Goal: Transaction & Acquisition: Purchase product/service

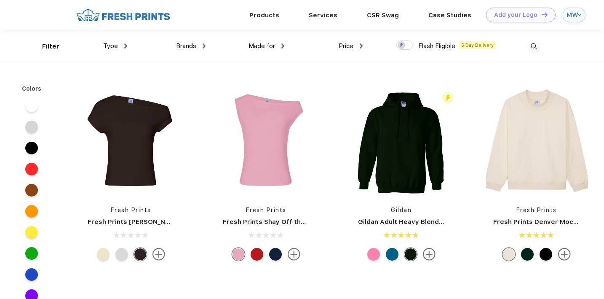
scroll to position [0, 0]
click at [156, 16] on img at bounding box center [123, 14] width 99 height 15
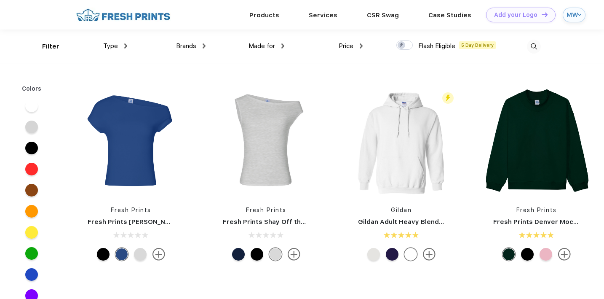
scroll to position [0, 0]
click at [573, 13] on div "MW" at bounding box center [570, 14] width 9 height 7
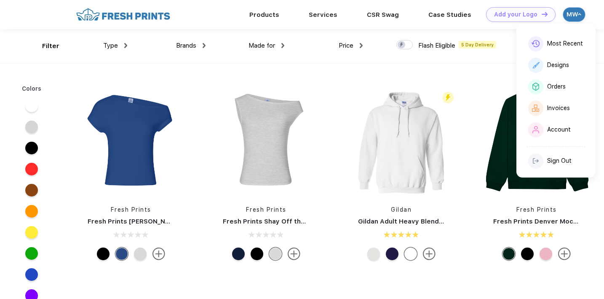
click at [356, 48] on div "Price" at bounding box center [351, 46] width 24 height 10
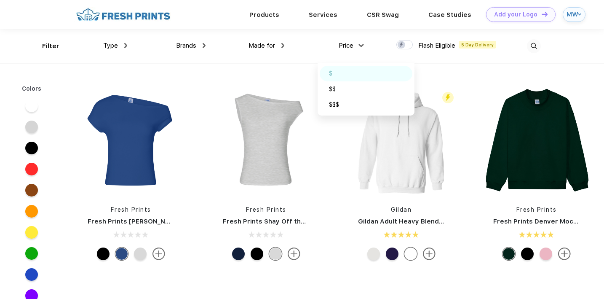
click at [351, 70] on div "$" at bounding box center [366, 74] width 93 height 16
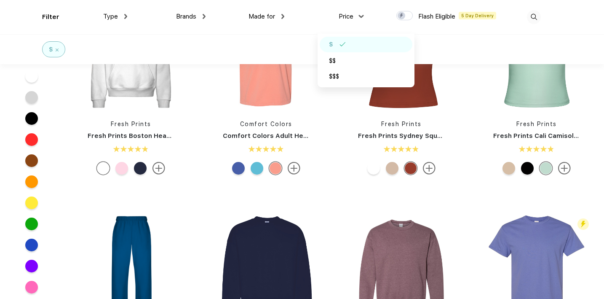
scroll to position [361, 0]
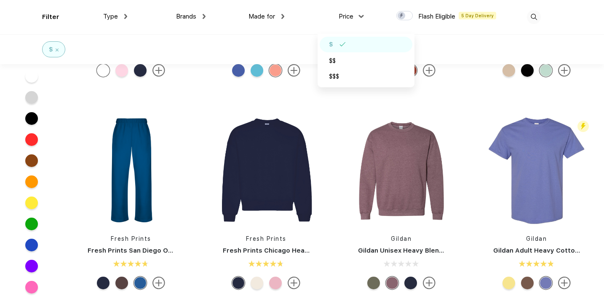
click at [282, 93] on div "Fresh Prints Fresh Prints Chloe Off the Shoulder Top Fresh Prints Fresh Prints …" at bounding box center [333, 96] width 541 height 849
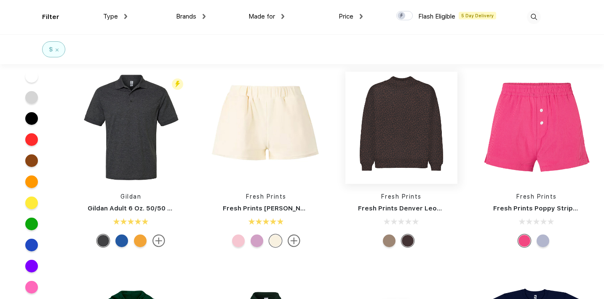
scroll to position [3164, 0]
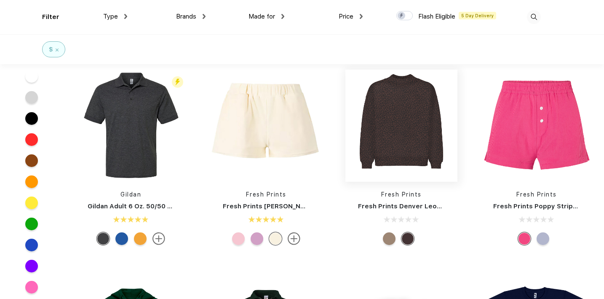
click at [401, 154] on img at bounding box center [401, 125] width 112 height 112
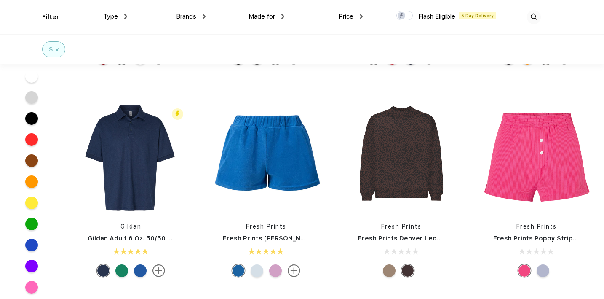
scroll to position [3138, 0]
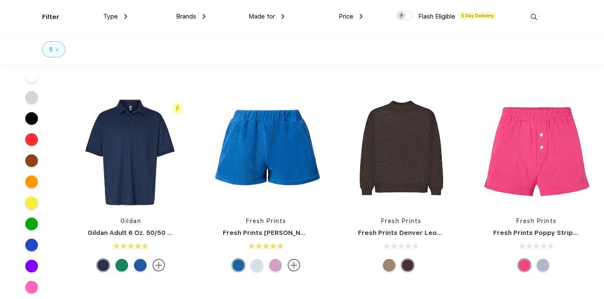
click at [392, 267] on div at bounding box center [389, 265] width 13 height 13
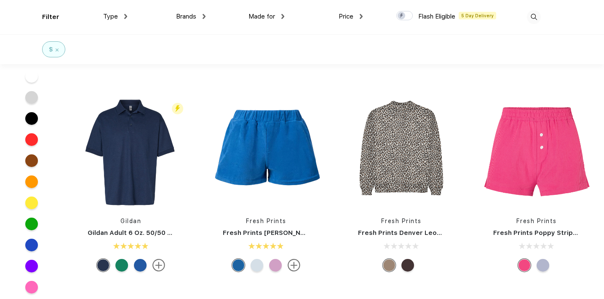
click at [405, 267] on div at bounding box center [407, 265] width 13 height 13
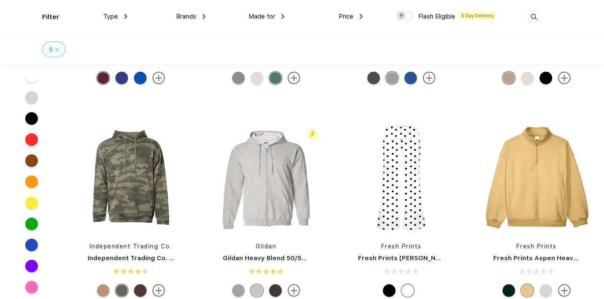
scroll to position [4175, 0]
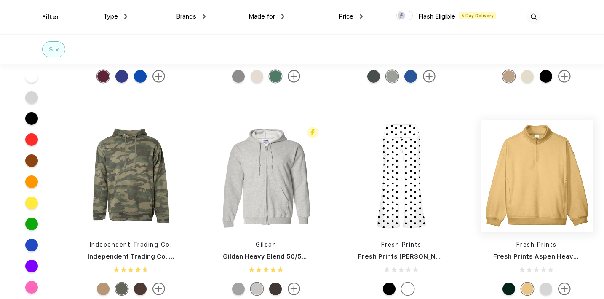
click at [511, 188] on img at bounding box center [537, 176] width 112 height 112
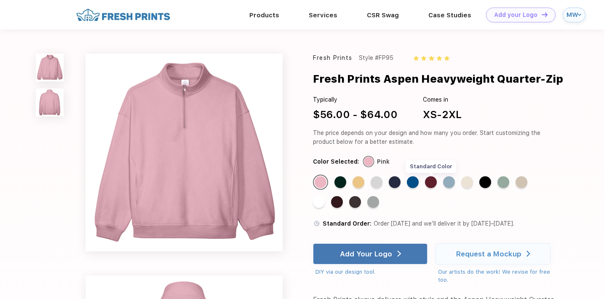
click at [434, 182] on div "Standard Color" at bounding box center [431, 182] width 12 height 12
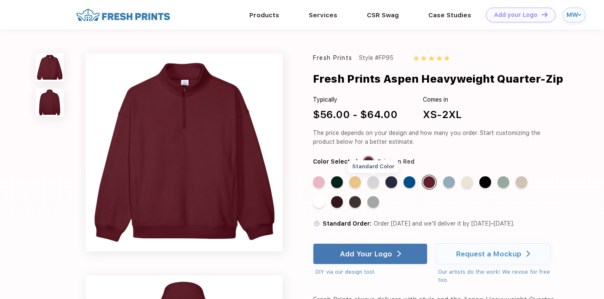
click at [374, 179] on div "Standard Color" at bounding box center [373, 182] width 12 height 12
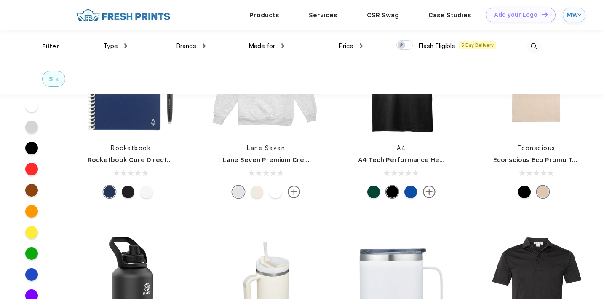
scroll to position [7403, 0]
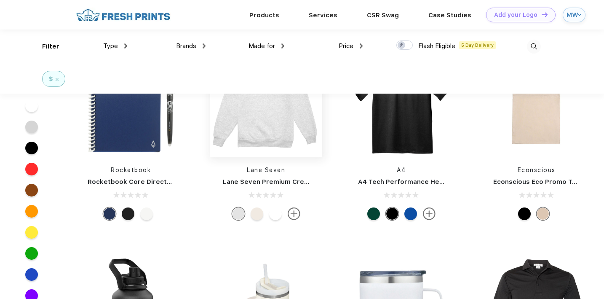
click at [267, 147] on img at bounding box center [266, 101] width 112 height 112
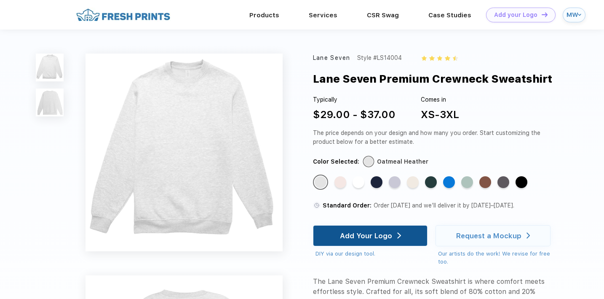
click at [395, 236] on div "Add Your Logo" at bounding box center [370, 235] width 61 height 20
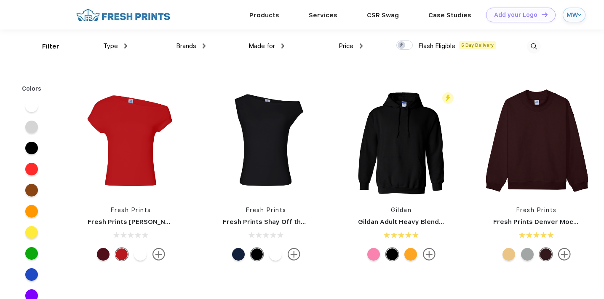
click at [28, 171] on div at bounding box center [31, 169] width 13 height 13
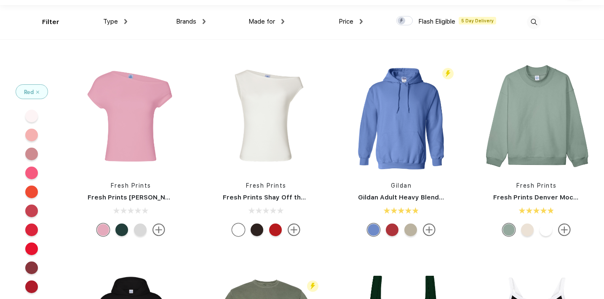
scroll to position [24, 0]
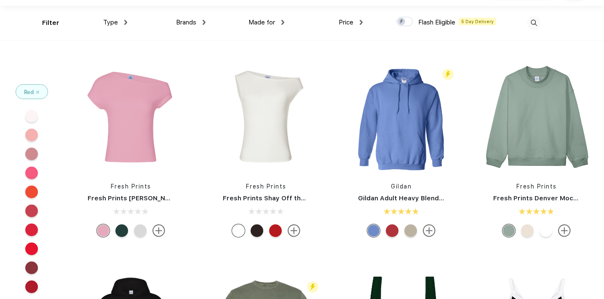
click at [30, 251] on div at bounding box center [31, 248] width 13 height 13
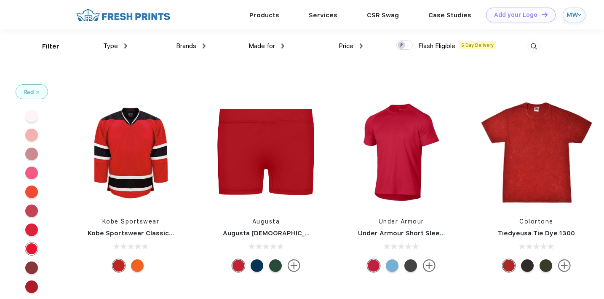
scroll to position [107, 0]
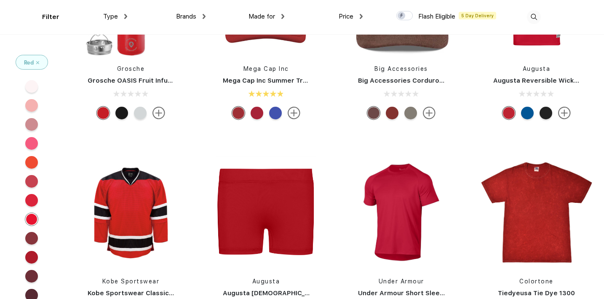
click at [30, 200] on div at bounding box center [31, 200] width 13 height 13
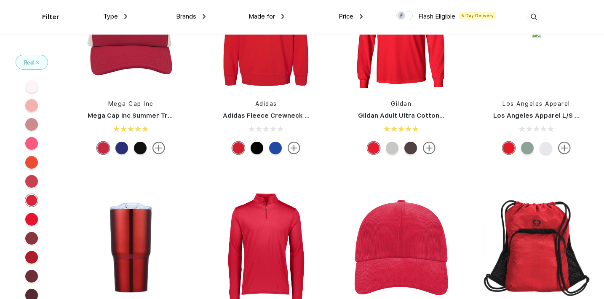
scroll to position [81, 0]
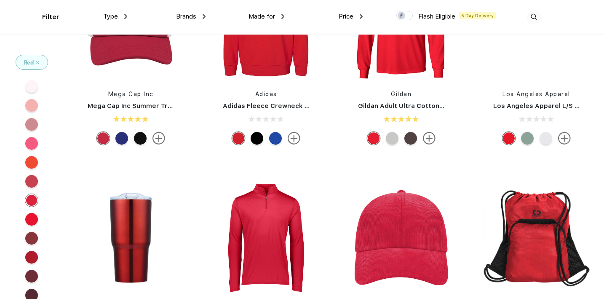
click at [31, 252] on div at bounding box center [31, 257] width 13 height 13
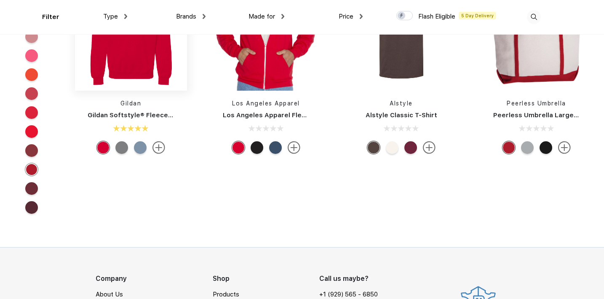
scroll to position [290, 0]
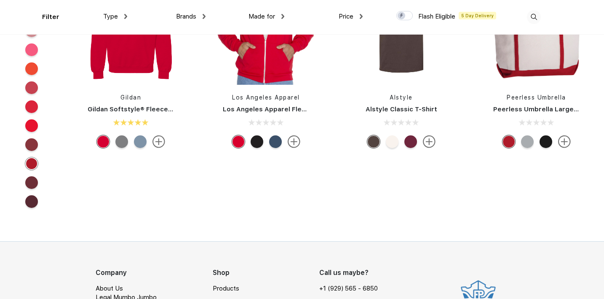
click at [31, 179] on div at bounding box center [31, 182] width 13 height 13
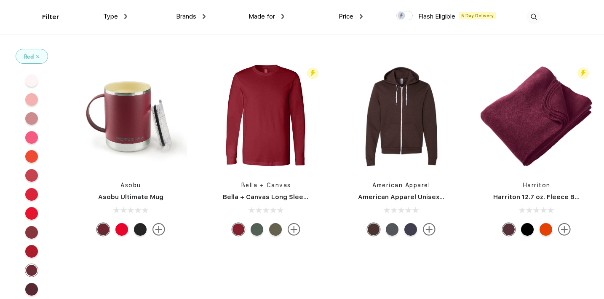
scroll to position [220, 0]
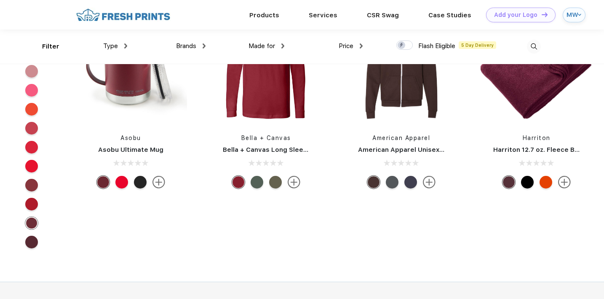
click at [30, 244] on div at bounding box center [31, 241] width 13 height 13
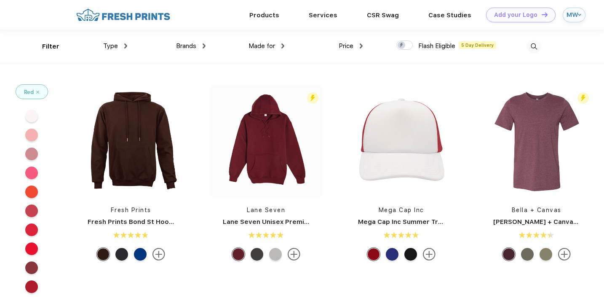
click at [40, 88] on div "Red" at bounding box center [32, 92] width 32 height 14
click at [38, 92] on img at bounding box center [37, 92] width 3 height 3
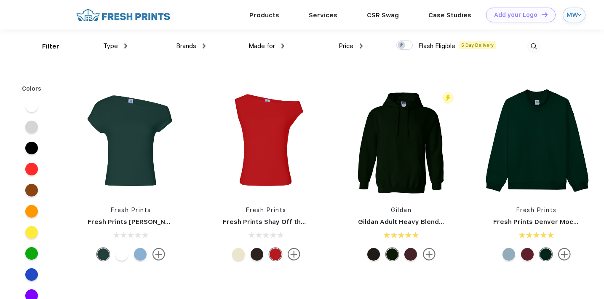
click at [353, 44] on span "Price" at bounding box center [346, 46] width 15 height 8
click at [360, 45] on div "Price" at bounding box center [351, 46] width 24 height 10
click at [130, 14] on img at bounding box center [123, 15] width 99 height 15
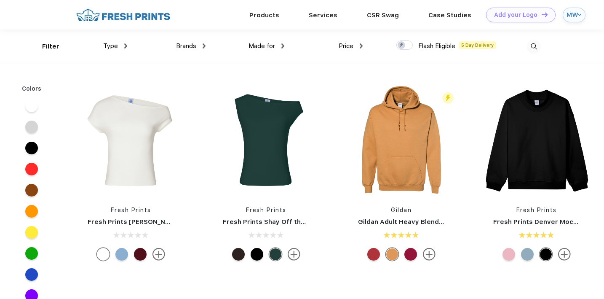
scroll to position [0, 0]
click at [358, 46] on div "Price" at bounding box center [351, 46] width 24 height 10
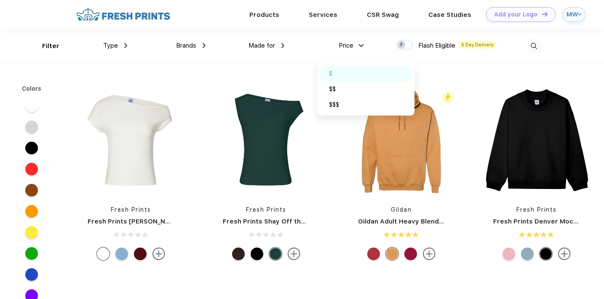
click at [354, 77] on div "$" at bounding box center [366, 74] width 93 height 16
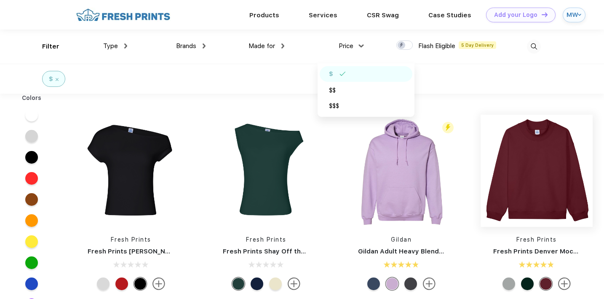
click at [493, 203] on img at bounding box center [537, 171] width 112 height 112
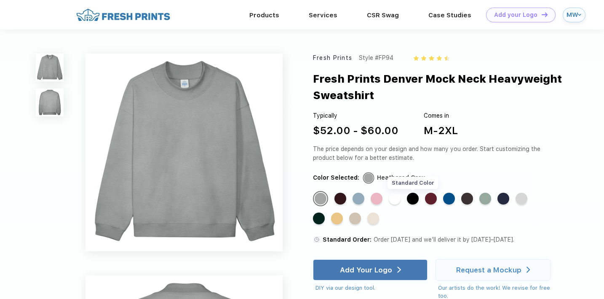
click at [414, 200] on div "Standard Color" at bounding box center [413, 198] width 12 height 12
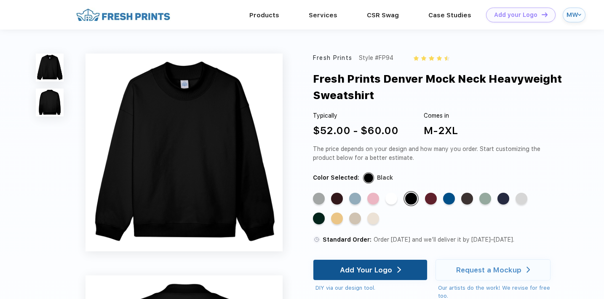
click at [339, 272] on div "Add Your Logo" at bounding box center [370, 269] width 115 height 21
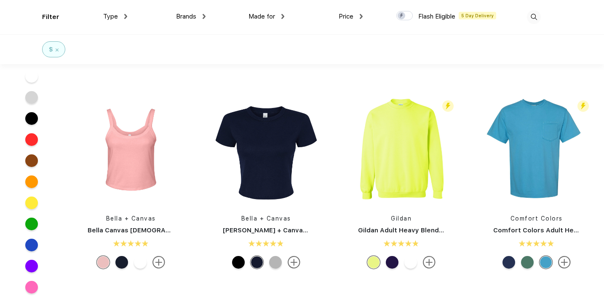
scroll to position [620, 0]
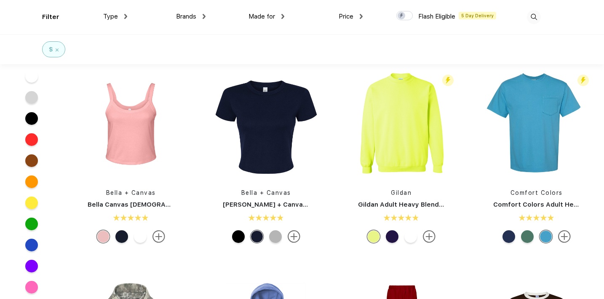
click at [390, 240] on div at bounding box center [392, 236] width 13 height 13
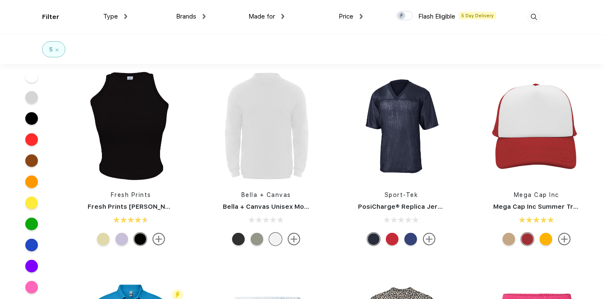
scroll to position [2960, 0]
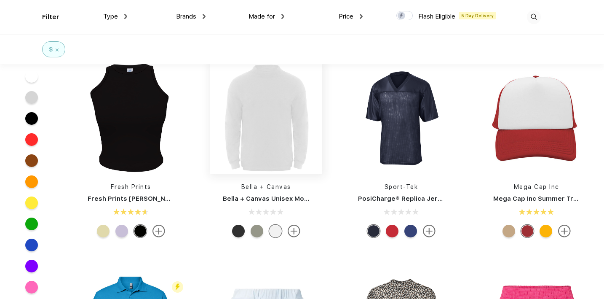
click at [243, 152] on img at bounding box center [266, 118] width 112 height 112
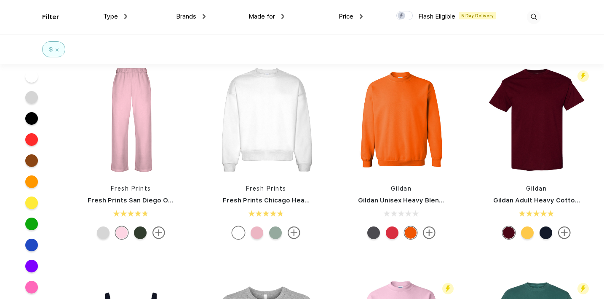
scroll to position [413, 0]
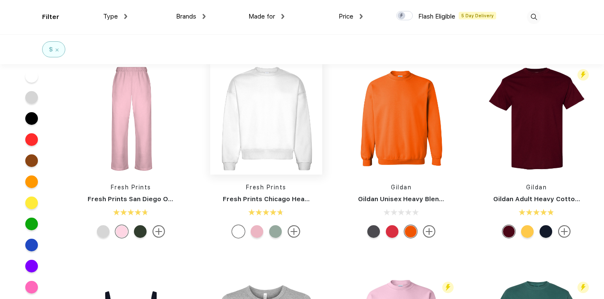
click at [302, 120] on img at bounding box center [266, 118] width 112 height 112
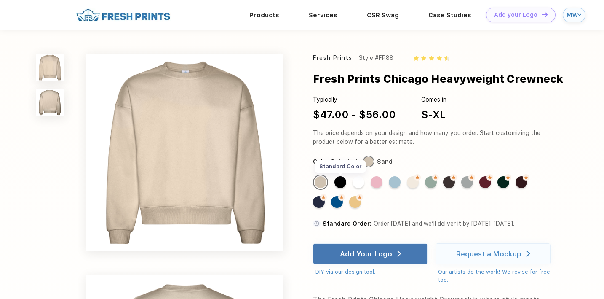
click at [339, 180] on div "Standard Color" at bounding box center [340, 182] width 12 height 12
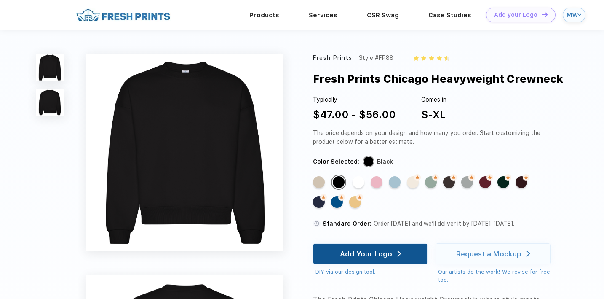
click at [352, 254] on div "Add Your Logo" at bounding box center [366, 253] width 52 height 8
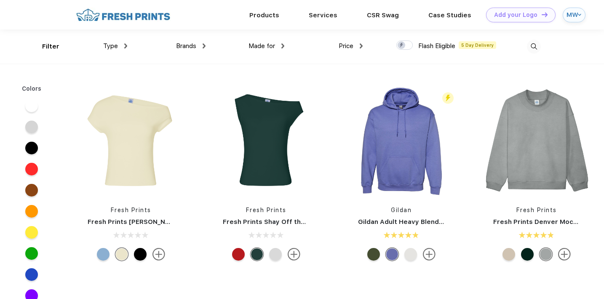
click at [120, 50] on div "Type" at bounding box center [115, 46] width 24 height 10
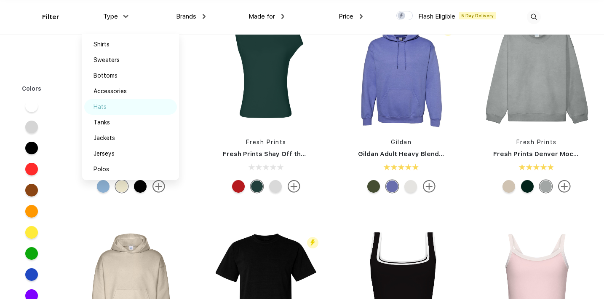
scroll to position [38, 0]
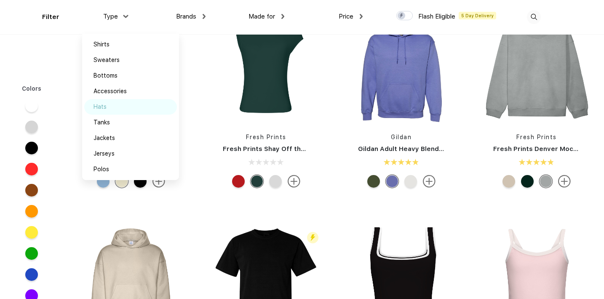
click at [103, 108] on div "Hats" at bounding box center [100, 106] width 13 height 9
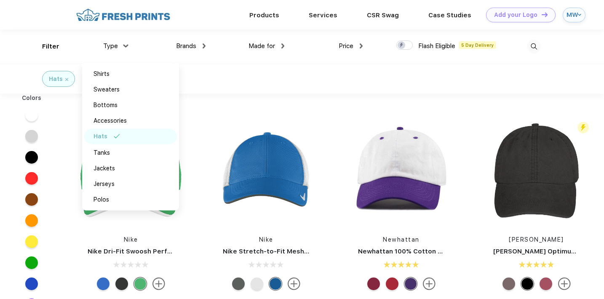
click at [56, 243] on div "Colors" at bounding box center [31, 215] width 63 height 243
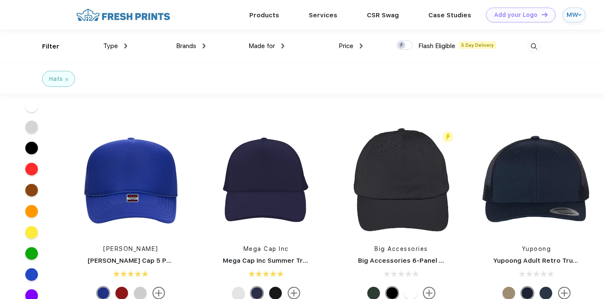
scroll to position [67, 0]
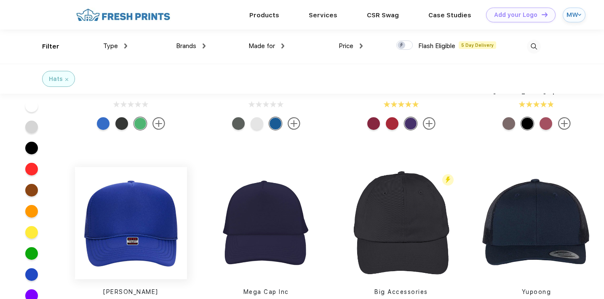
click at [175, 221] on img at bounding box center [131, 223] width 112 height 112
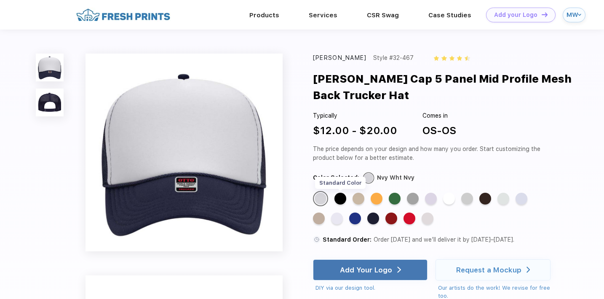
click at [345, 198] on div "Standard Color" at bounding box center [340, 198] width 12 height 12
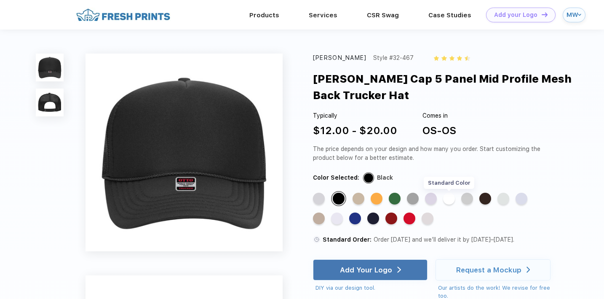
click at [451, 201] on div "Standard Color" at bounding box center [449, 198] width 12 height 12
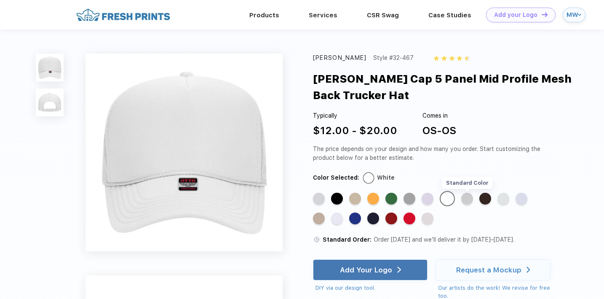
click at [467, 198] on div "Standard Color" at bounding box center [467, 198] width 12 height 12
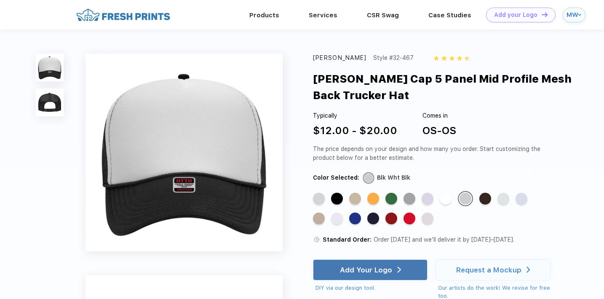
click at [480, 199] on div "Standard Color Standard Color Standard Color Standard Color Standard Color Stan…" at bounding box center [430, 211] width 234 height 40
click at [485, 200] on div "Standard Color" at bounding box center [485, 198] width 12 height 12
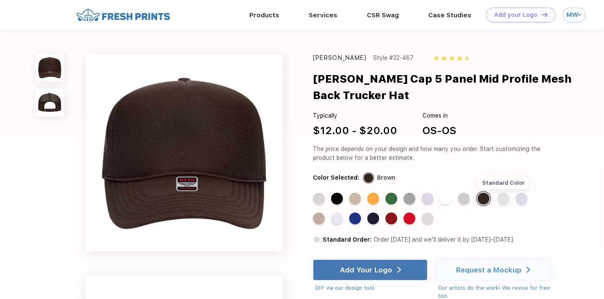
click at [509, 199] on div "Standard Color" at bounding box center [503, 198] width 12 height 12
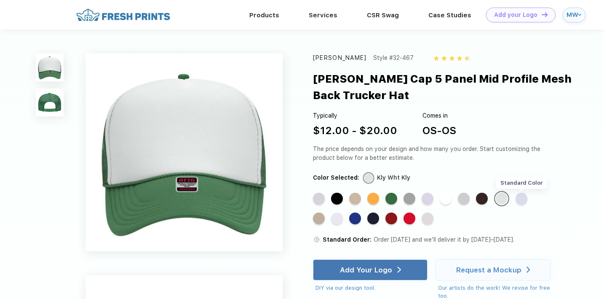
click at [517, 199] on div "Standard Color" at bounding box center [522, 198] width 12 height 12
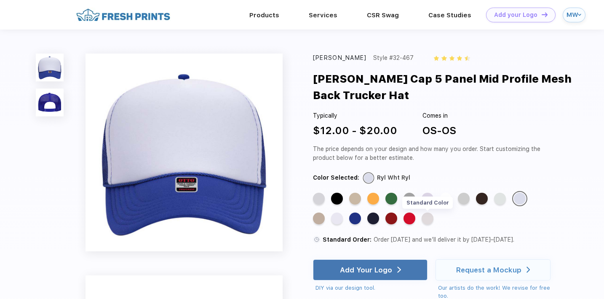
click at [430, 218] on div "Standard Color" at bounding box center [428, 218] width 12 height 12
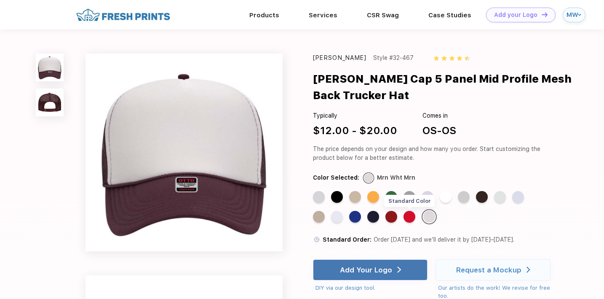
click at [413, 215] on div "Standard Color" at bounding box center [409, 217] width 12 height 12
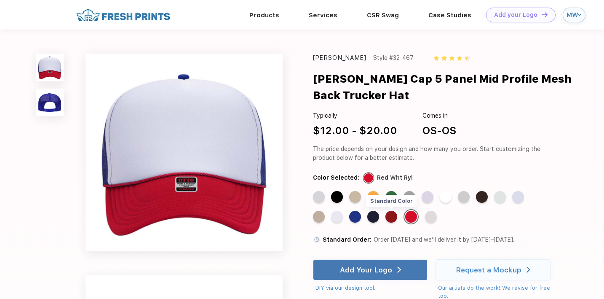
click at [391, 215] on div "Standard Color" at bounding box center [391, 217] width 12 height 12
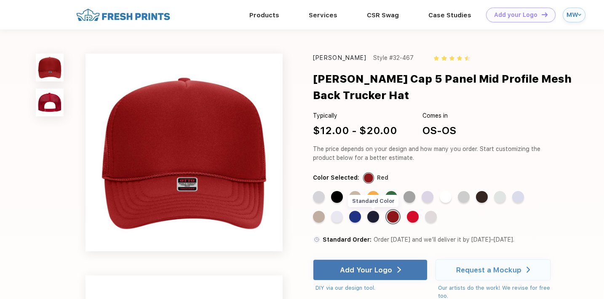
click at [370, 215] on div "Standard Color" at bounding box center [373, 217] width 12 height 12
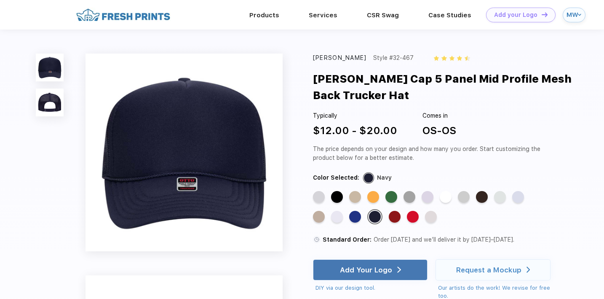
click at [361, 210] on div "Standard Color Standard Color Standard Color Standard Color Standard Color Stan…" at bounding box center [430, 211] width 234 height 40
click at [359, 216] on div "Standard Color" at bounding box center [355, 217] width 12 height 12
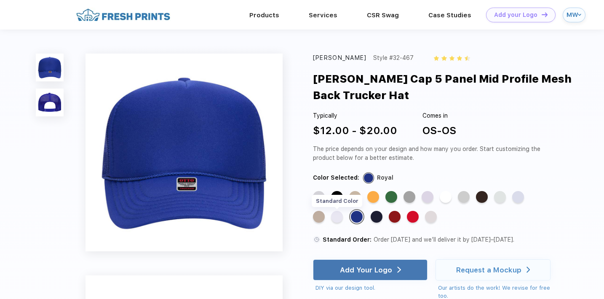
click at [335, 216] on div "Standard Color" at bounding box center [337, 217] width 12 height 12
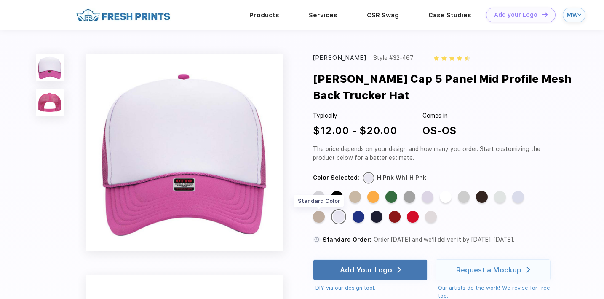
click at [318, 215] on div "Standard Color" at bounding box center [319, 217] width 12 height 12
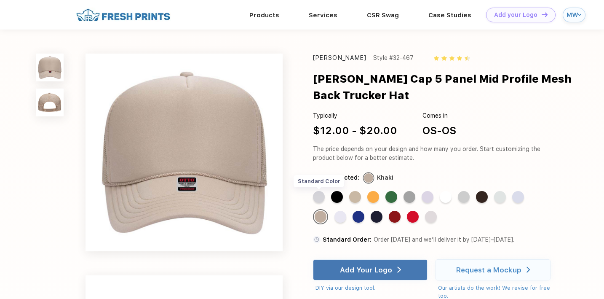
click at [319, 196] on div "Standard Color" at bounding box center [319, 197] width 12 height 12
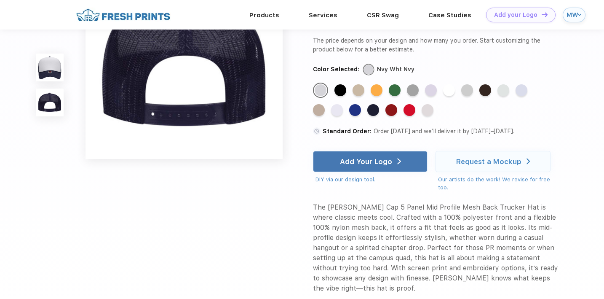
scroll to position [296, 0]
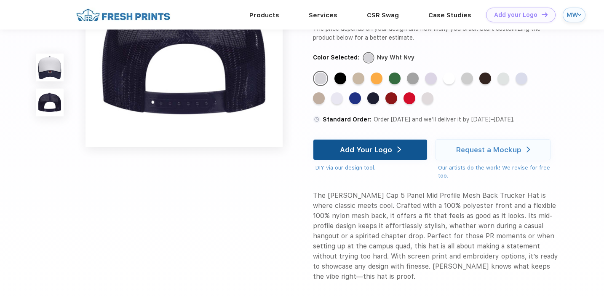
click at [368, 154] on div "Add Your Logo" at bounding box center [366, 149] width 52 height 8
